Goal: Register for event/course

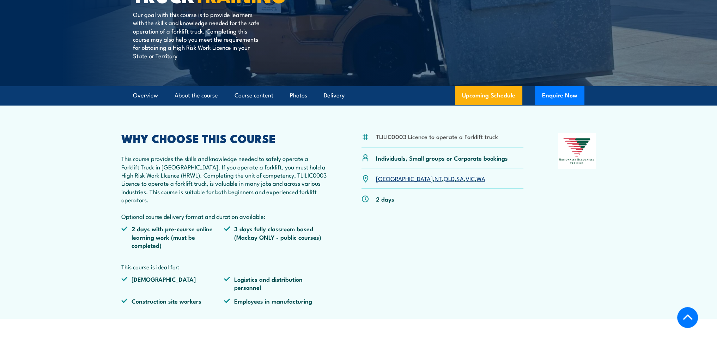
scroll to position [141, 0]
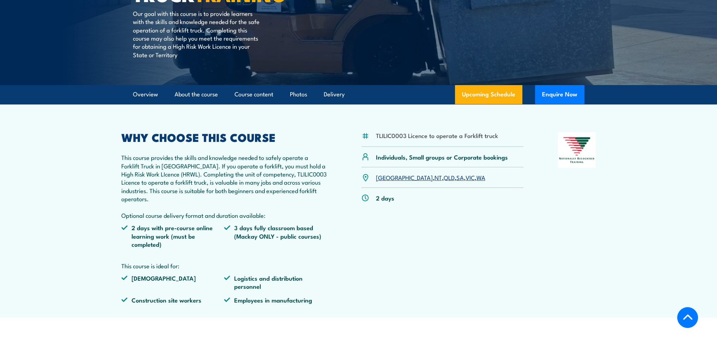
click at [457, 177] on link "SA" at bounding box center [460, 177] width 7 height 8
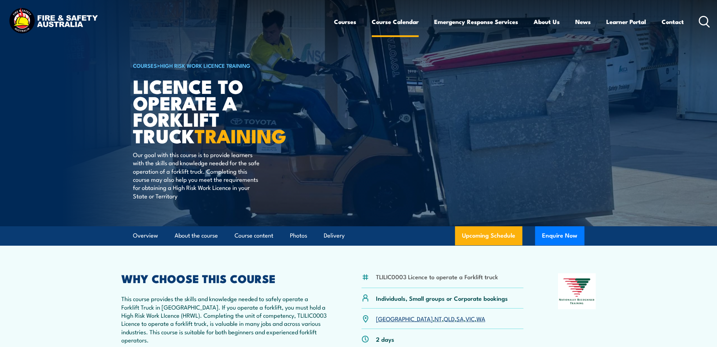
click at [399, 23] on link "Course Calendar" at bounding box center [395, 21] width 47 height 19
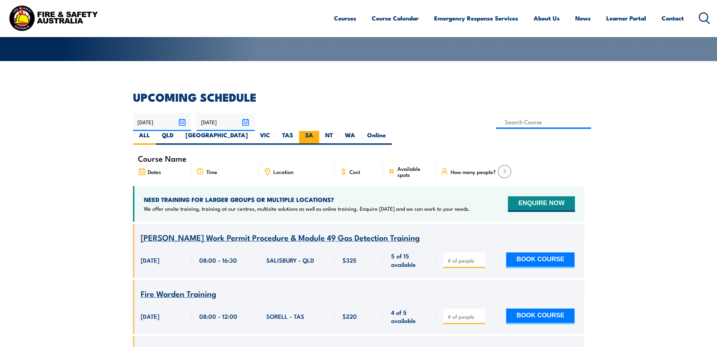
click at [319, 131] on label "SA" at bounding box center [309, 138] width 20 height 14
click at [318, 131] on input "SA" at bounding box center [315, 133] width 5 height 5
radio input "true"
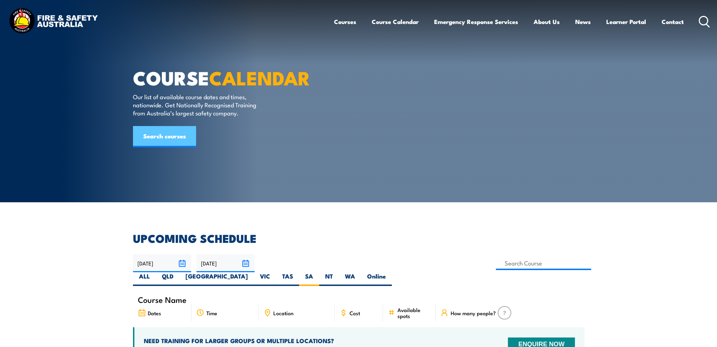
click at [174, 147] on link "Search courses" at bounding box center [164, 136] width 63 height 21
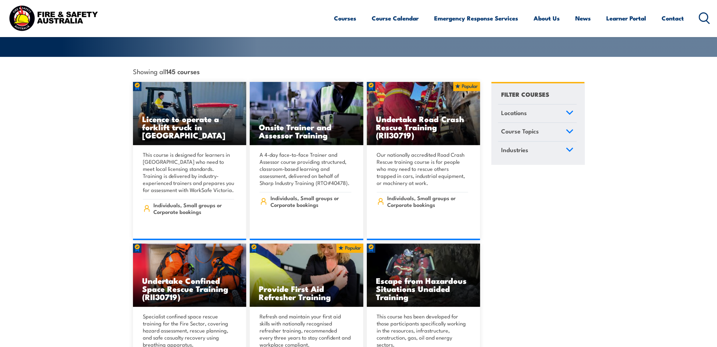
scroll to position [176, 0]
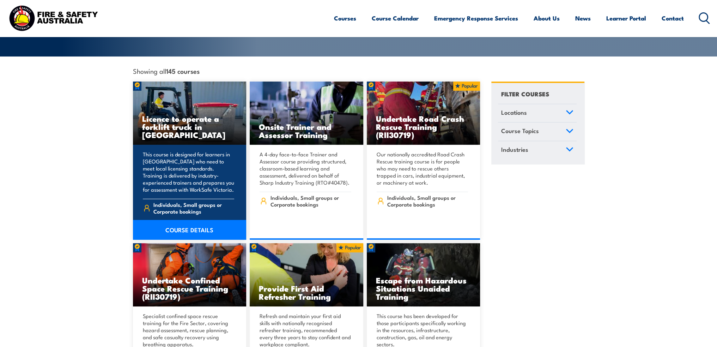
click at [183, 221] on link "COURSE DETAILS" at bounding box center [190, 230] width 114 height 20
